Goal: Go to known website: Go to known website

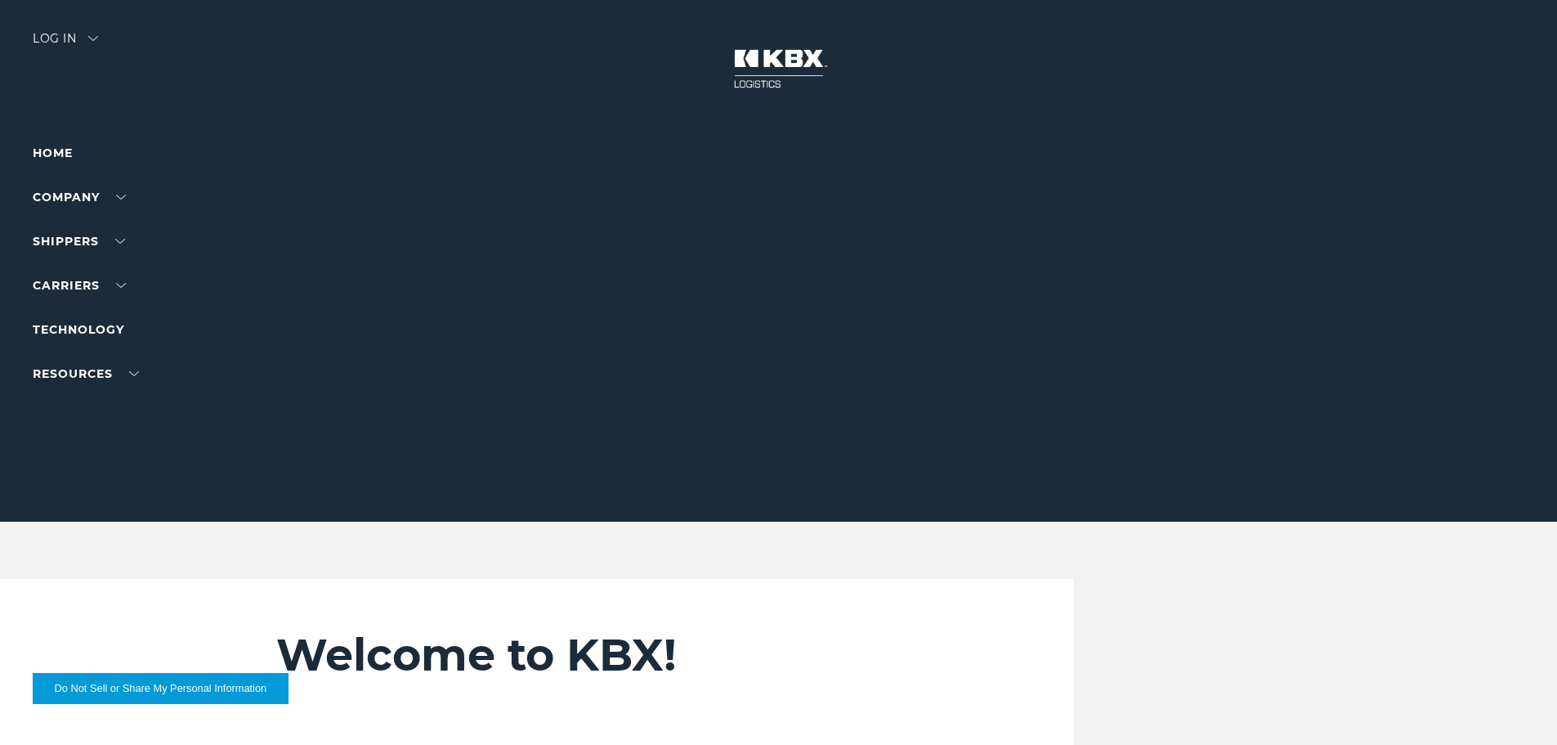
click at [58, 34] on div "Log in" at bounding box center [65, 45] width 65 height 24
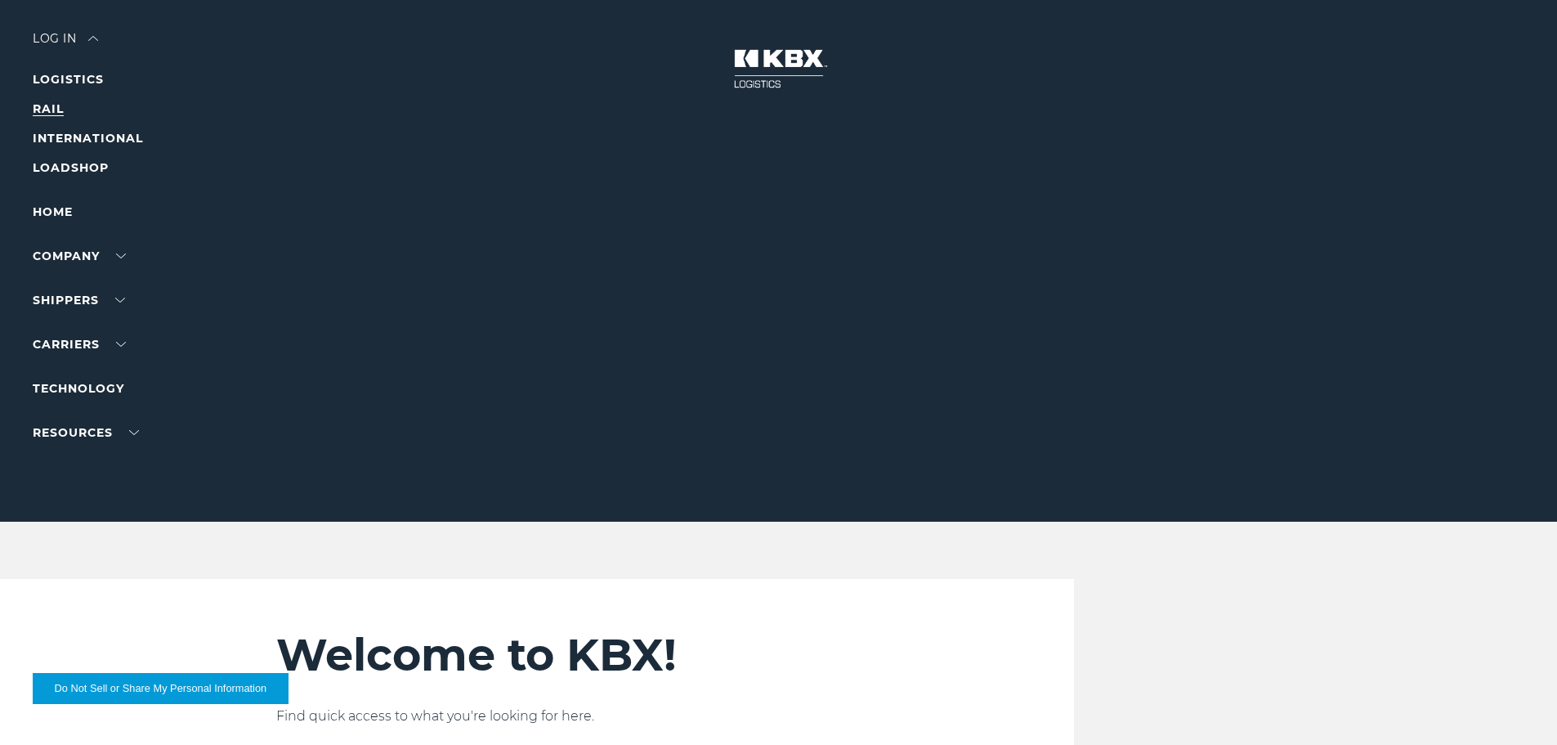
click at [47, 109] on link "RAIL" at bounding box center [48, 108] width 31 height 15
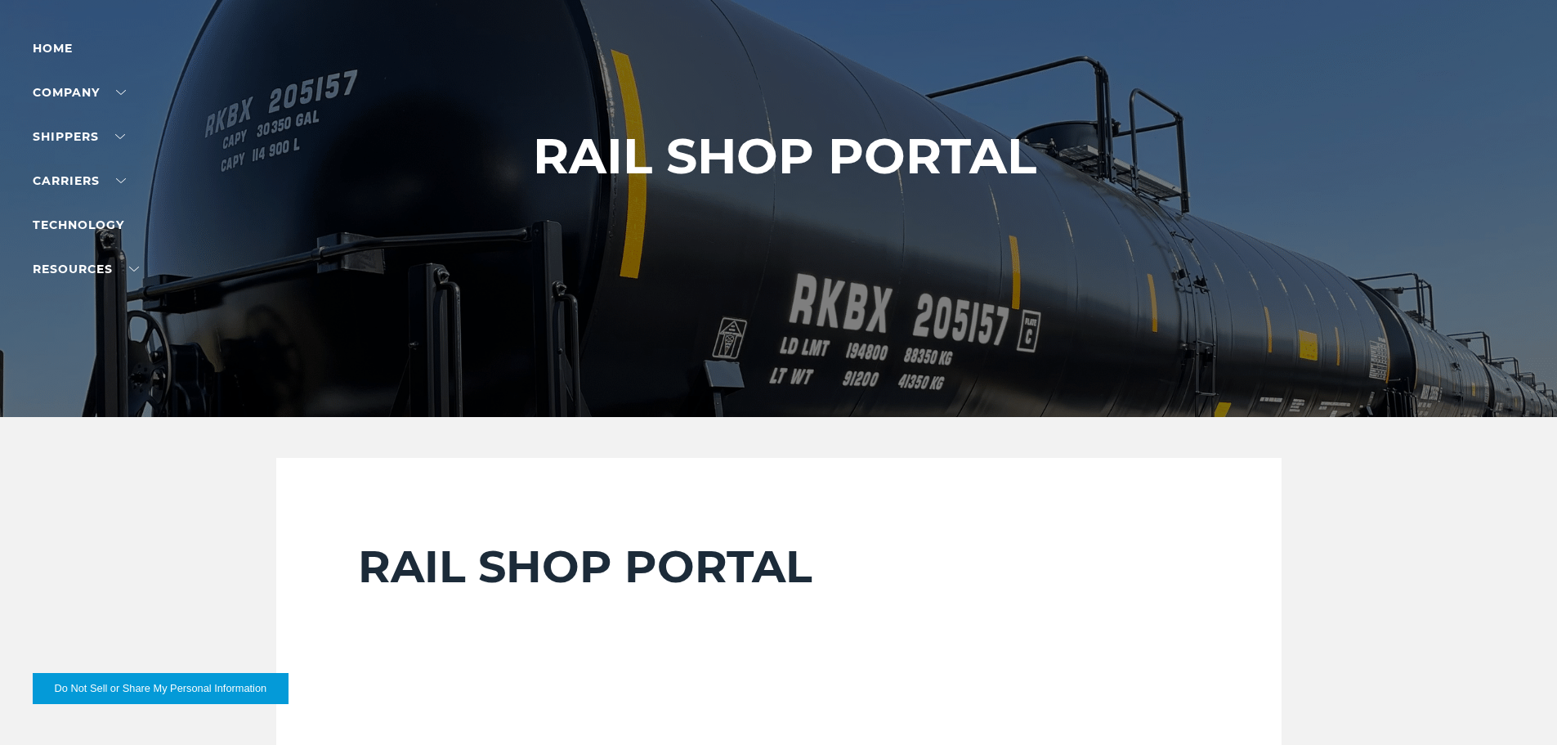
scroll to position [327, 0]
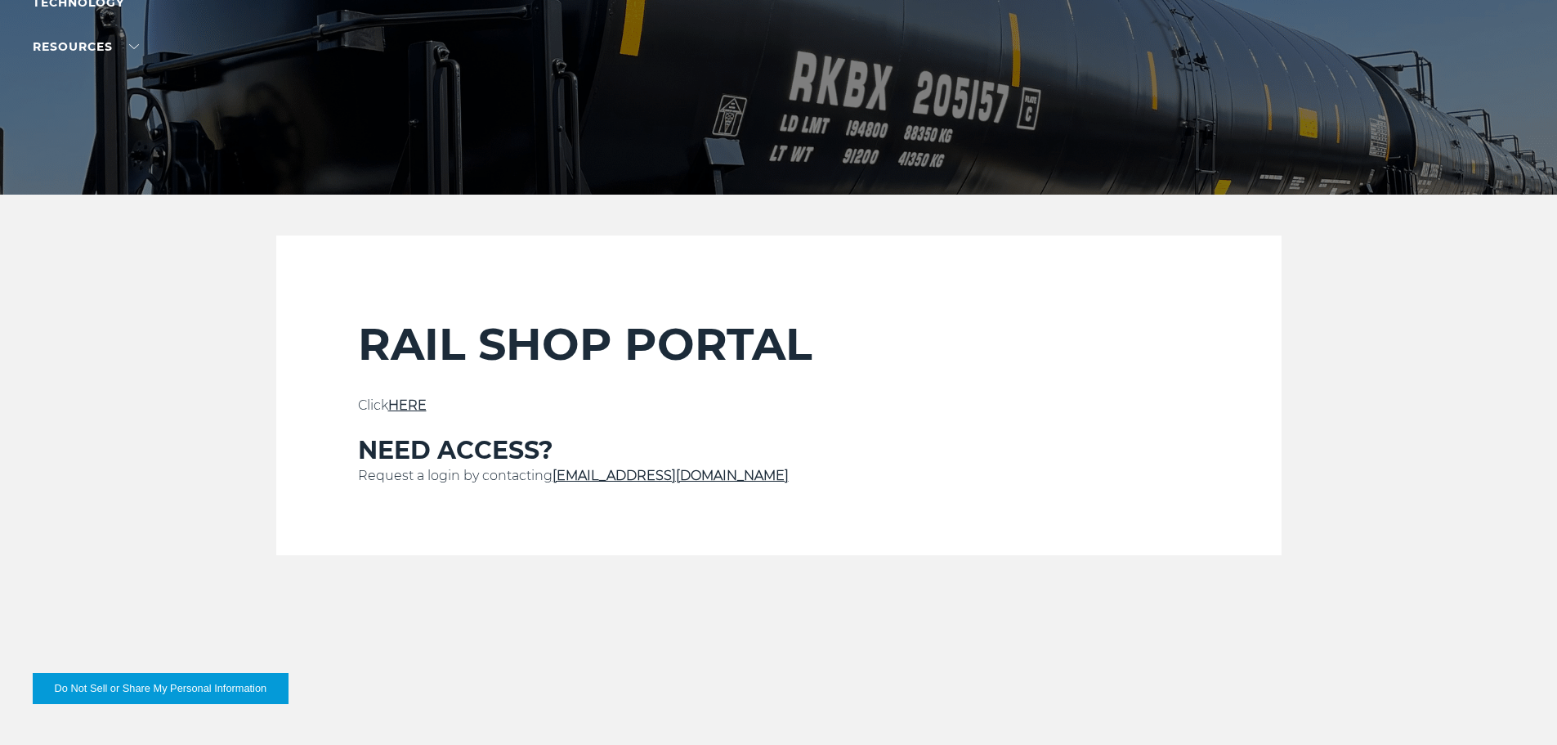
click at [423, 394] on div "RAIL SHOP PORTAL Click HERE NEED ACCESS? Request a login by contacting Service@…" at bounding box center [779, 436] width 842 height 238
click at [414, 404] on link "HERE" at bounding box center [407, 405] width 38 height 16
